Goal: Communication & Community: Answer question/provide support

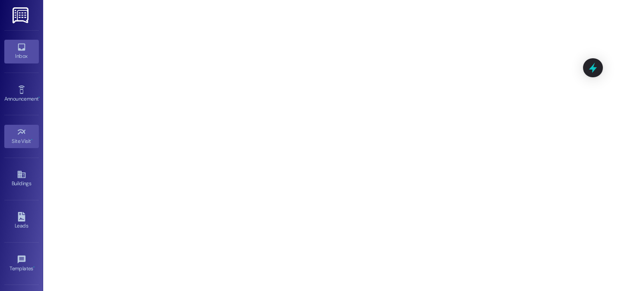
click at [22, 56] on div "Inbox" at bounding box center [21, 56] width 43 height 9
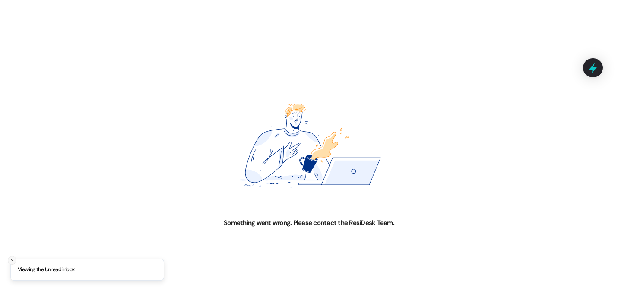
click at [11, 259] on icon "Close toast" at bounding box center [12, 260] width 5 height 5
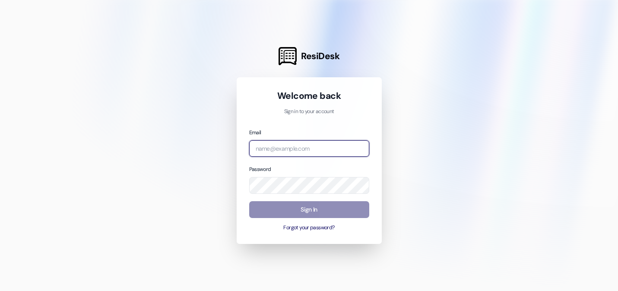
type input "[EMAIL_ADDRESS][DOMAIN_NAME]"
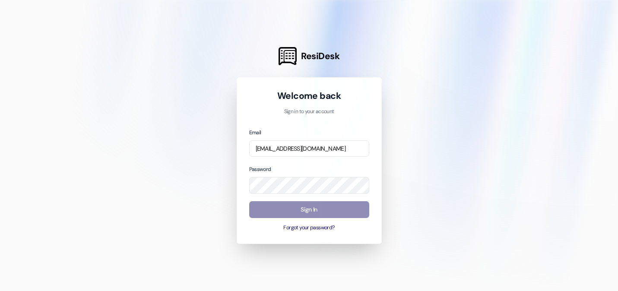
click at [296, 214] on button "Sign In" at bounding box center [309, 209] width 120 height 17
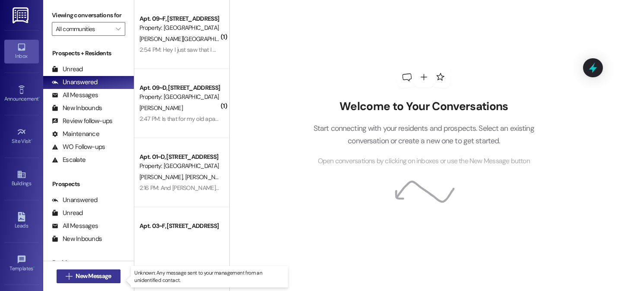
click at [83, 277] on span "New Message" at bounding box center [93, 276] width 35 height 9
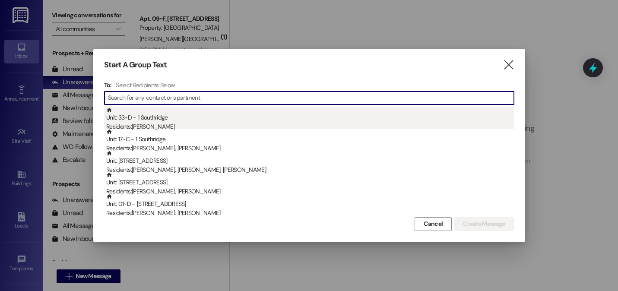
type input "c"
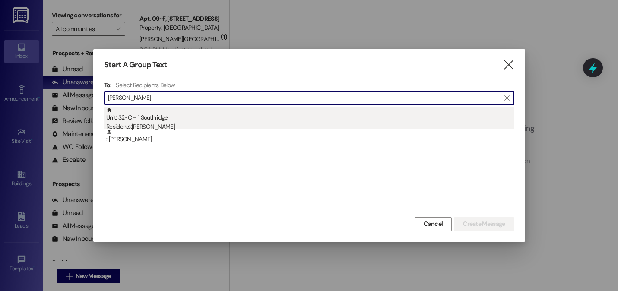
type input "[PERSON_NAME]"
click at [177, 121] on div "Unit: 32~C - 1 Southridge Residents: [PERSON_NAME]" at bounding box center [310, 119] width 408 height 25
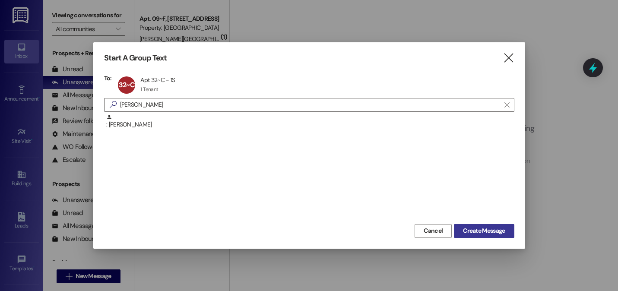
click at [489, 234] on span "Create Message" at bounding box center [484, 230] width 42 height 9
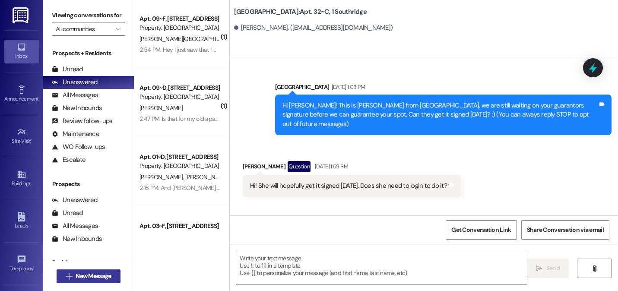
click at [88, 280] on span "New Message" at bounding box center [93, 276] width 35 height 9
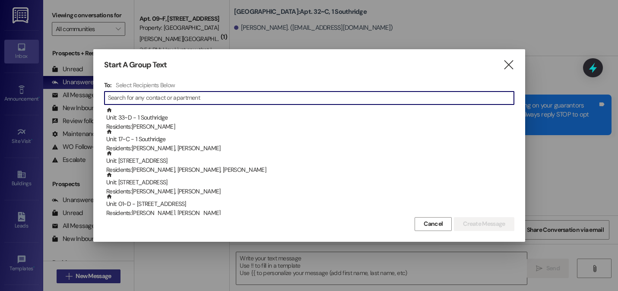
scroll to position [20793, 0]
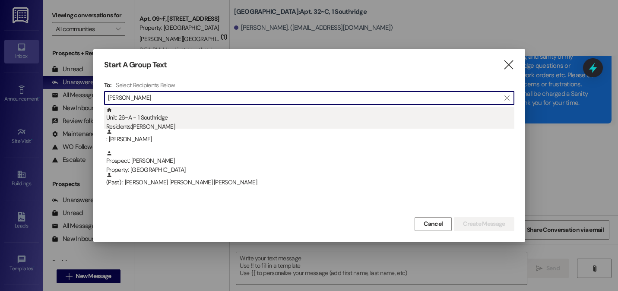
type input "[PERSON_NAME]"
click at [164, 124] on div "Residents: [PERSON_NAME]" at bounding box center [310, 126] width 408 height 9
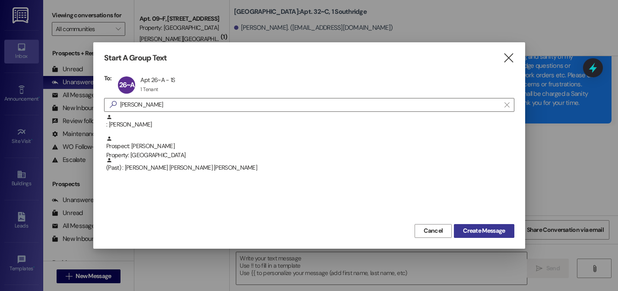
click at [477, 226] on span "Create Message" at bounding box center [484, 230] width 42 height 9
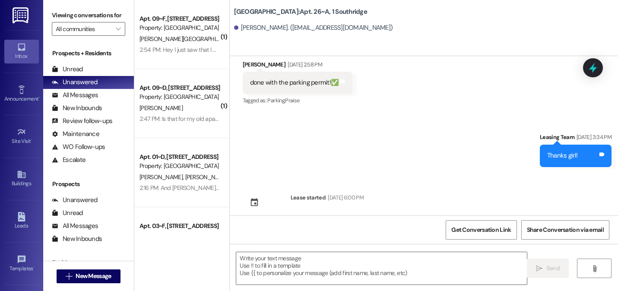
scroll to position [7170, 0]
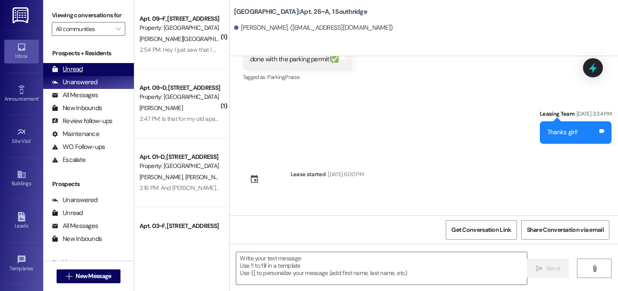
click at [91, 74] on div "Unread (0)" at bounding box center [88, 69] width 91 height 13
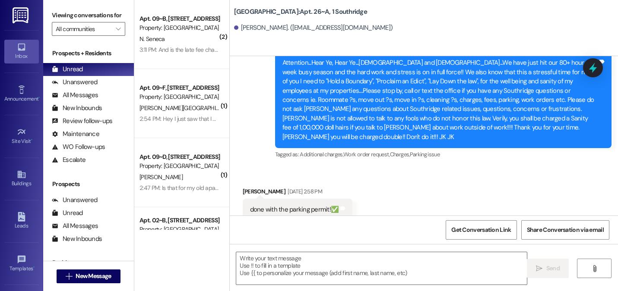
scroll to position [6999, 0]
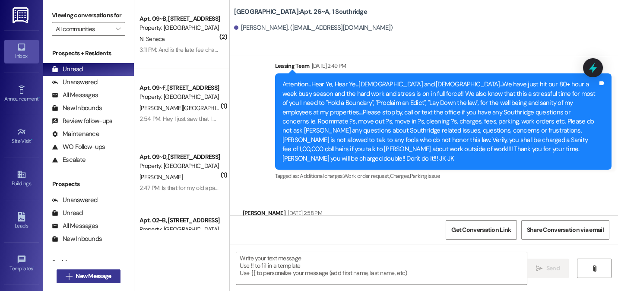
click at [83, 281] on button " New Message" at bounding box center [89, 277] width 64 height 14
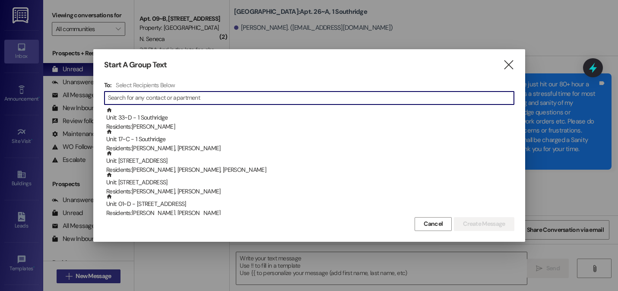
type input "a"
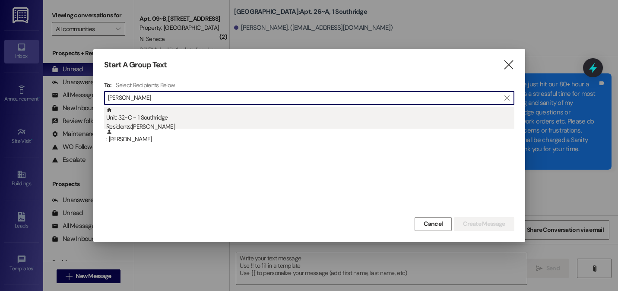
type input "[PERSON_NAME]"
click at [143, 118] on div "Unit: 32~C - 1 Southridge Residents: [PERSON_NAME]" at bounding box center [310, 119] width 408 height 25
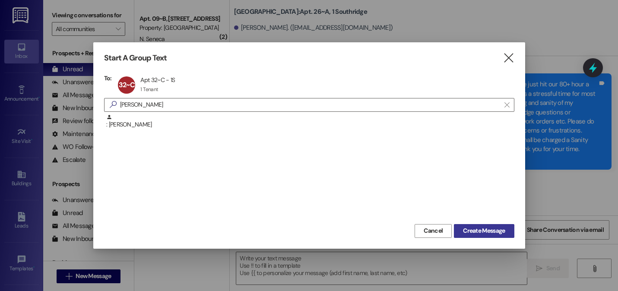
click at [491, 232] on span "Create Message" at bounding box center [484, 230] width 42 height 9
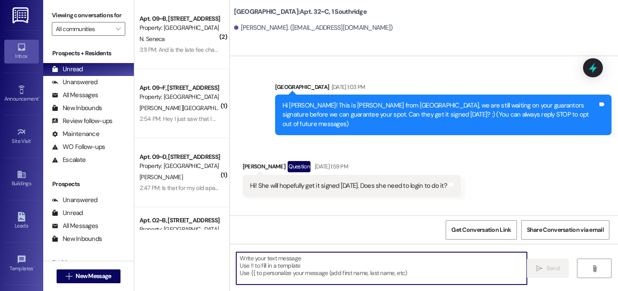
click at [327, 277] on textarea at bounding box center [381, 268] width 291 height 32
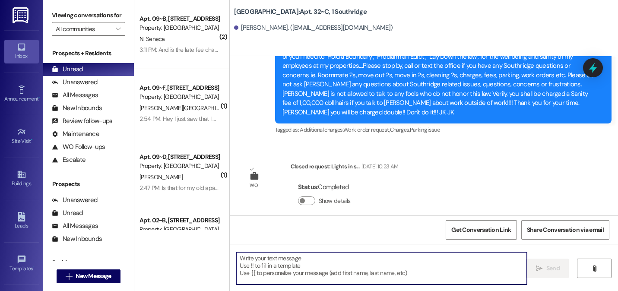
click at [285, 267] on textarea at bounding box center [381, 268] width 291 height 32
click at [254, 263] on textarea at bounding box center [381, 268] width 291 height 32
type textarea "v"
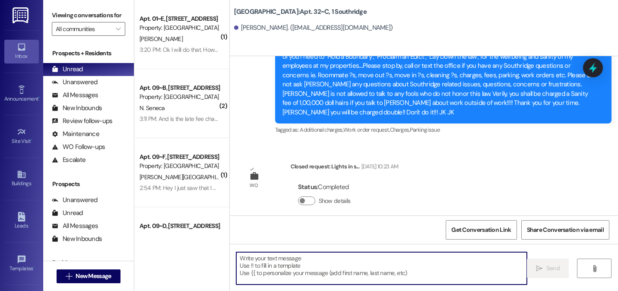
click at [332, 277] on textarea at bounding box center [381, 268] width 291 height 32
type textarea "v"
click at [319, 267] on textarea at bounding box center [381, 268] width 291 height 32
paste textarea "[URL][DOMAIN_NAME]"
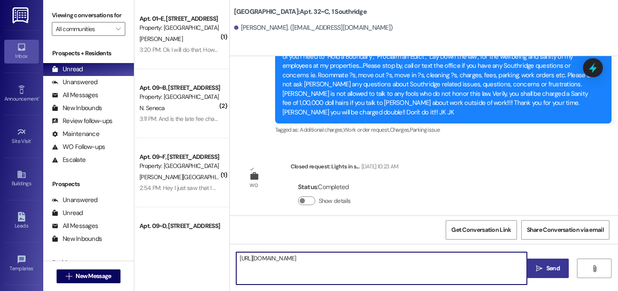
type textarea "[URL][DOMAIN_NAME]"
click at [540, 265] on icon "" at bounding box center [539, 268] width 6 height 7
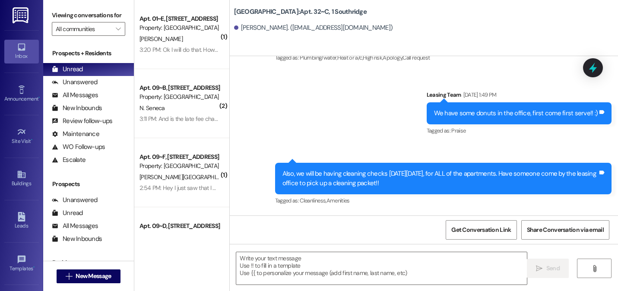
scroll to position [20854, 0]
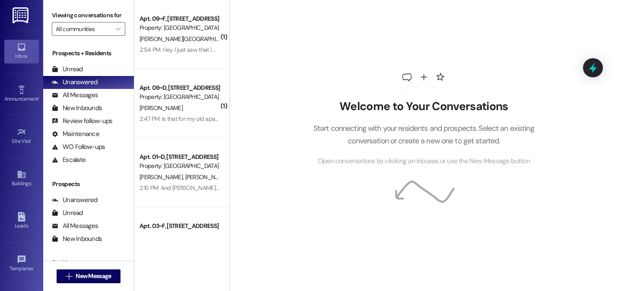
click at [86, 70] on div "Prospects + Residents Unread (0) Unread: Any message you haven't read yet will …" at bounding box center [88, 108] width 91 height 118
click at [86, 76] on div "Unread (0)" at bounding box center [88, 69] width 91 height 13
